Goal: Obtain resource: Obtain resource

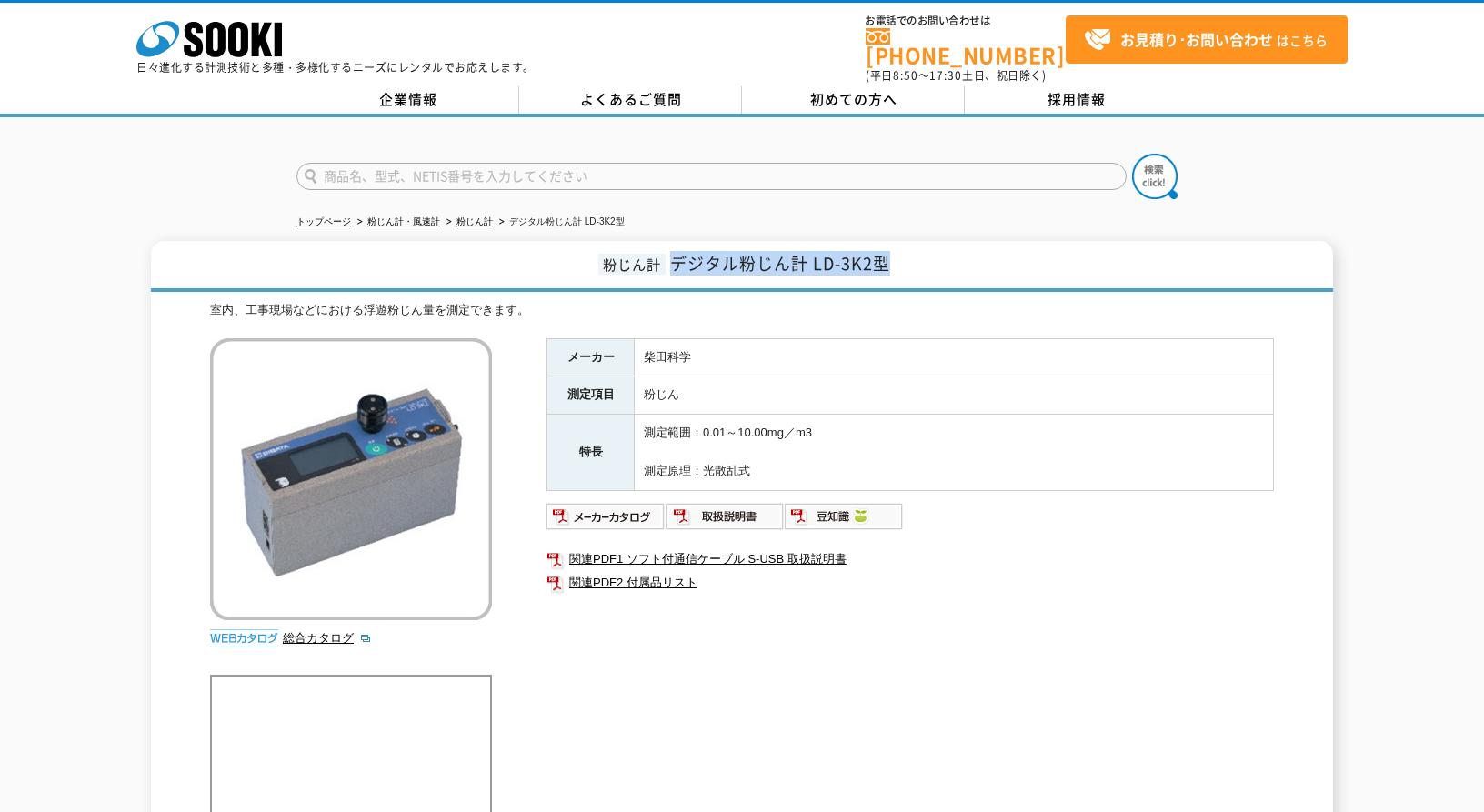
drag, startPoint x: 670, startPoint y: 256, endPoint x: 900, endPoint y: 256, distance: 230.0
click at [900, 256] on h1 "粉じん計 デジタル粉じん計 LD-3K2型" at bounding box center [742, 266] width 1182 height 51
copy span "デジタル粉じん計 LD-3K2型"
